Goal: Information Seeking & Learning: Learn about a topic

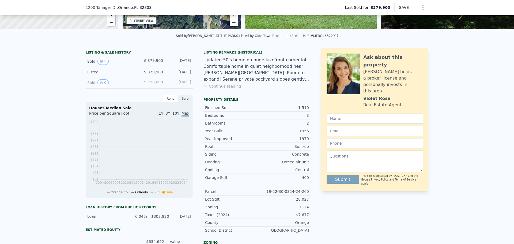
scroll to position [105, 0]
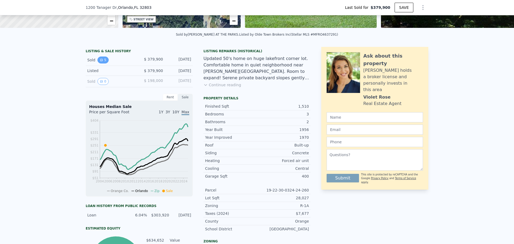
click at [101, 63] on button "5" at bounding box center [102, 59] width 11 height 7
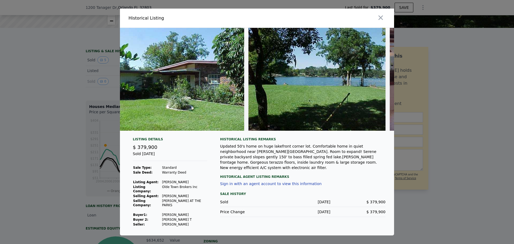
scroll to position [0, 0]
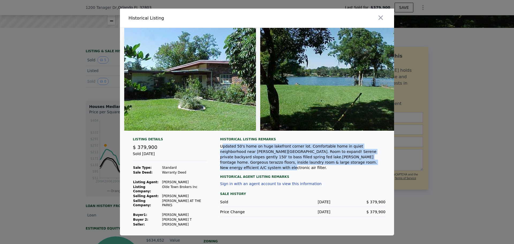
drag, startPoint x: 223, startPoint y: 149, endPoint x: 315, endPoint y: 162, distance: 93.2
click at [315, 162] on div "Updated 50's home on huge lakefront corner lot. Comfortable home in quiet neigh…" at bounding box center [302, 156] width 165 height 27
drag, startPoint x: 315, startPoint y: 162, endPoint x: 223, endPoint y: 148, distance: 93.1
click at [223, 148] on div "Updated 50's home on huge lakefront corner lot. Comfortable home in quiet neigh…" at bounding box center [302, 156] width 165 height 27
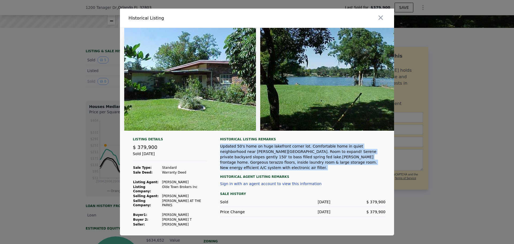
click at [223, 148] on div "Updated 50's home on huge lakefront corner lot. Comfortable home in quiet neigh…" at bounding box center [302, 156] width 165 height 27
drag, startPoint x: 223, startPoint y: 148, endPoint x: 307, endPoint y: 161, distance: 85.4
click at [307, 161] on div "Updated 50's home on huge lakefront corner lot. Comfortable home in quiet neigh…" at bounding box center [302, 156] width 165 height 27
drag, startPoint x: 307, startPoint y: 161, endPoint x: 218, endPoint y: 148, distance: 90.4
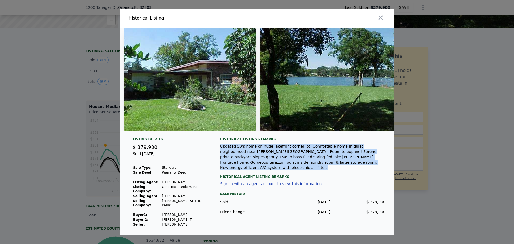
click at [218, 148] on div "Listing Details $ 379,900 Sold [DATE] Sale Type: Standard Sale Deed: Warranty D…" at bounding box center [257, 186] width 274 height 98
drag, startPoint x: 218, startPoint y: 148, endPoint x: 323, endPoint y: 164, distance: 106.2
click at [323, 164] on div "Listing Details $ 379,900 Sold [DATE] Sale Type: Standard Sale Deed: Warranty D…" at bounding box center [257, 186] width 274 height 98
click at [323, 164] on div "Updated 50's home on huge lakefront corner lot. Comfortable home in quiet neigh…" at bounding box center [302, 156] width 165 height 27
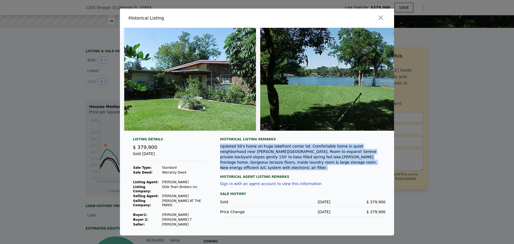
drag, startPoint x: 323, startPoint y: 164, endPoint x: 218, endPoint y: 149, distance: 106.3
click at [218, 149] on div "Listing Details $ 379,900 Sold [DATE] Sale Type: Standard Sale Deed: Warranty D…" at bounding box center [257, 186] width 274 height 98
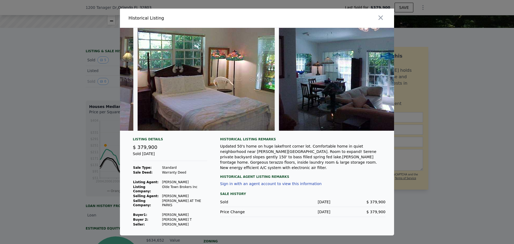
scroll to position [0, 425]
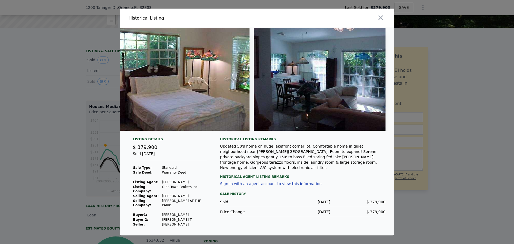
click at [72, 101] on div at bounding box center [257, 122] width 514 height 244
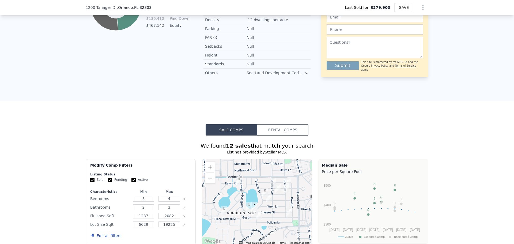
scroll to position [373, 0]
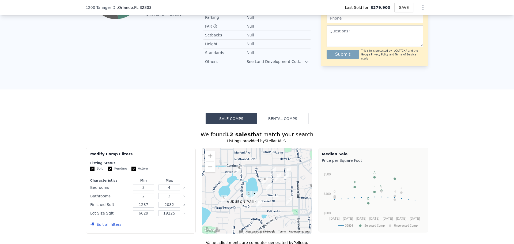
click at [305, 64] on icon at bounding box center [307, 62] width 4 height 4
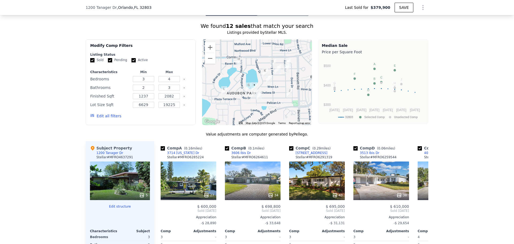
scroll to position [480, 0]
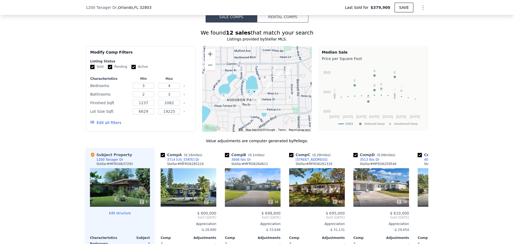
click at [302, 22] on button "Rental Comps" at bounding box center [282, 16] width 51 height 11
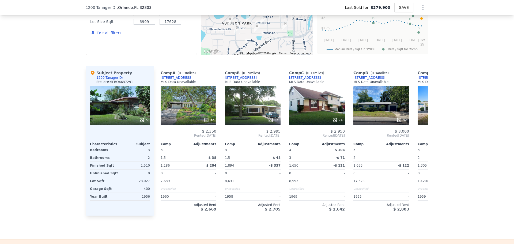
scroll to position [587, 0]
